Goal: Information Seeking & Learning: Find specific fact

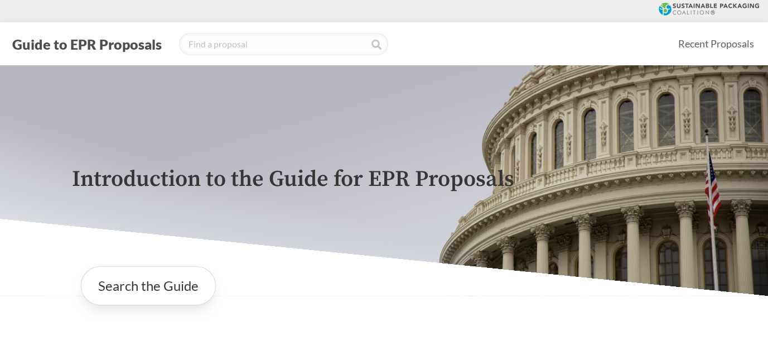
scroll to position [167, 0]
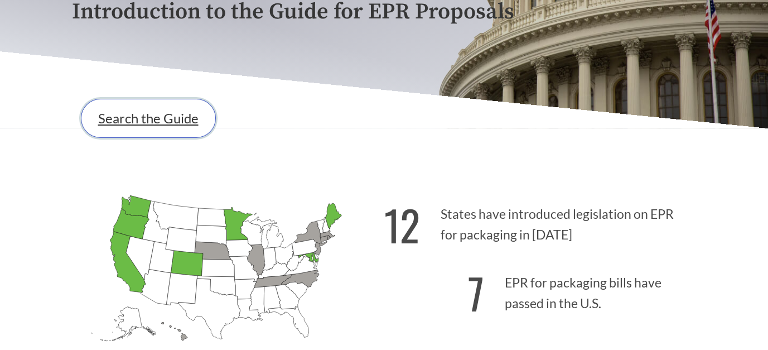
click at [129, 125] on link "Search the Guide" at bounding box center [148, 118] width 135 height 39
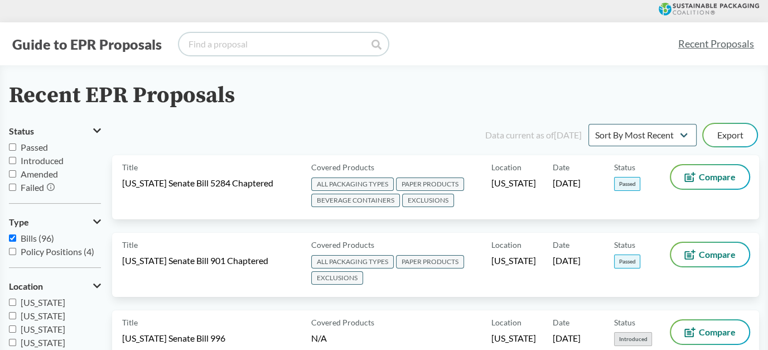
click at [264, 37] on input "search" at bounding box center [283, 44] width 209 height 22
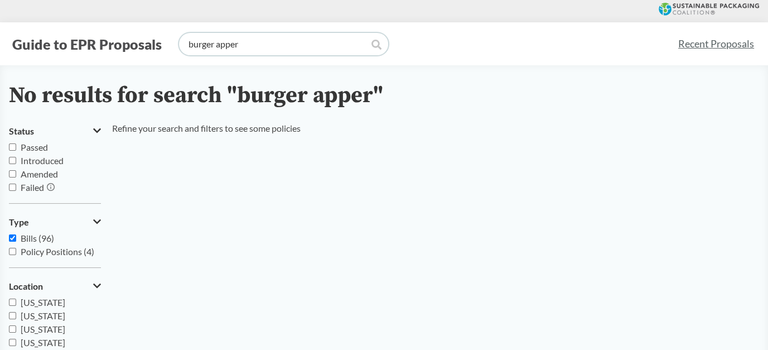
click at [266, 51] on input "burger apper" at bounding box center [283, 44] width 209 height 22
click at [373, 45] on icon at bounding box center [376, 45] width 10 height 10
type input "burger apper"
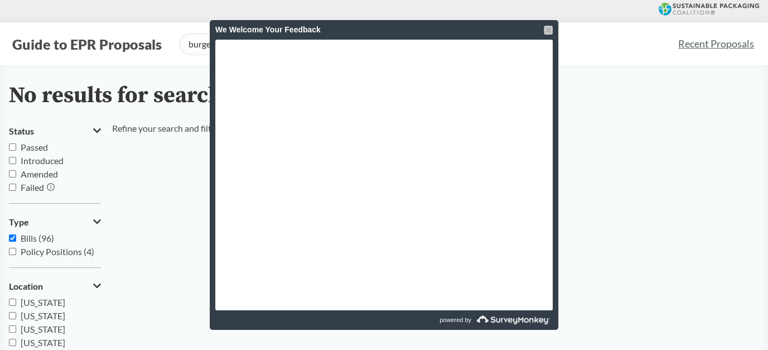
click at [545, 31] on div at bounding box center [548, 30] width 9 height 9
